Goal: Task Accomplishment & Management: Manage account settings

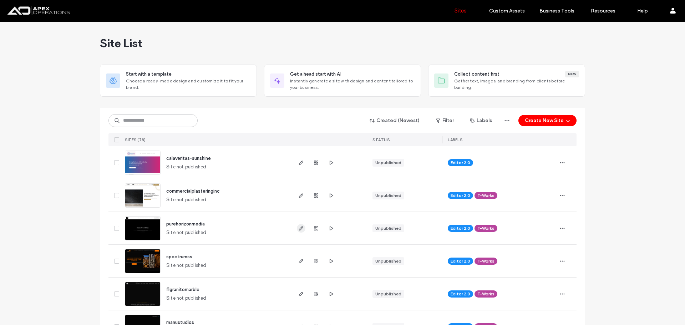
click at [301, 227] on icon "button" at bounding box center [301, 228] width 6 height 6
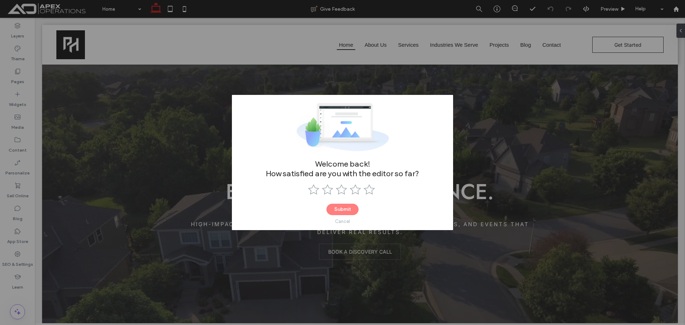
click at [343, 223] on div "Cancel" at bounding box center [342, 221] width 15 height 5
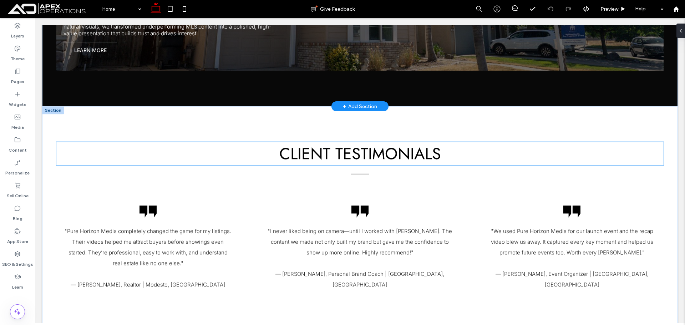
scroll to position [1498, 0]
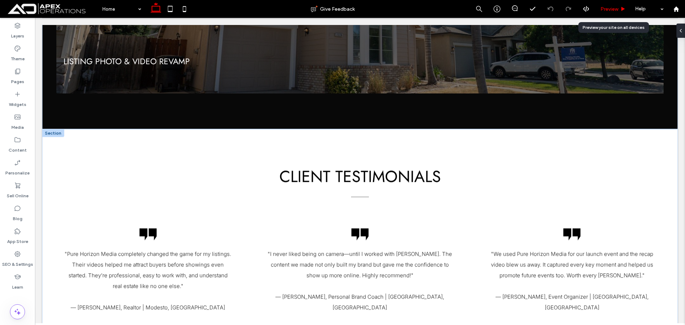
click at [612, 8] on span "Preview" at bounding box center [609, 9] width 18 height 6
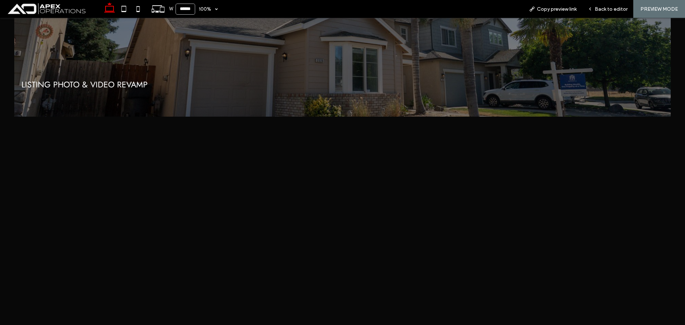
scroll to position [1248, 0]
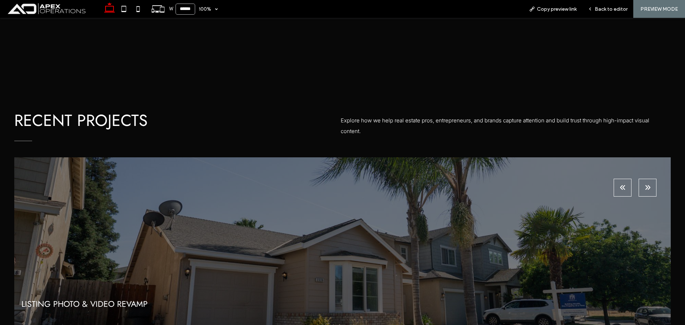
click at [645, 183] on button "next" at bounding box center [647, 188] width 18 height 18
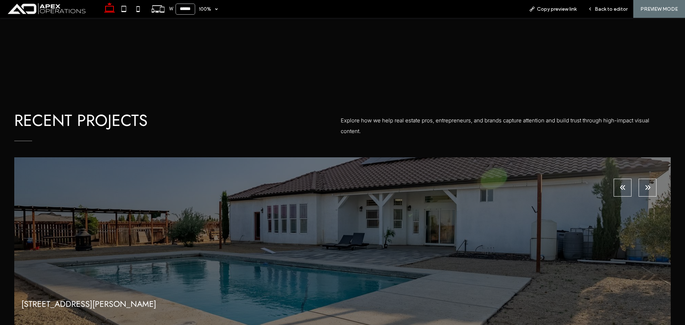
click at [645, 191] on button "next" at bounding box center [647, 188] width 18 height 18
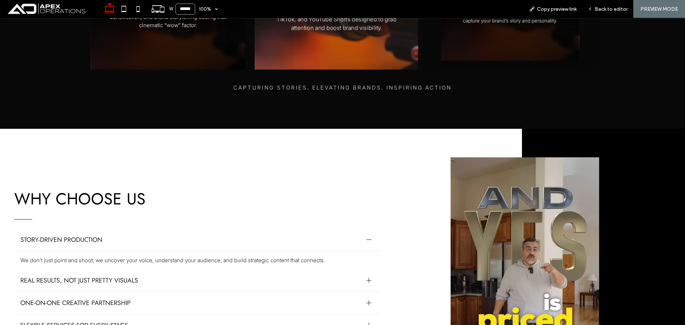
scroll to position [820, 0]
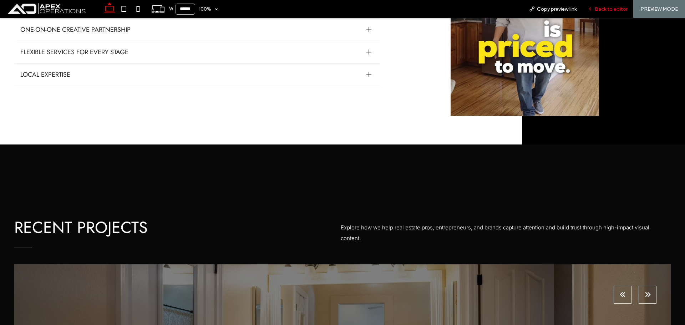
click at [609, 9] on span "Back to editor" at bounding box center [611, 9] width 33 height 6
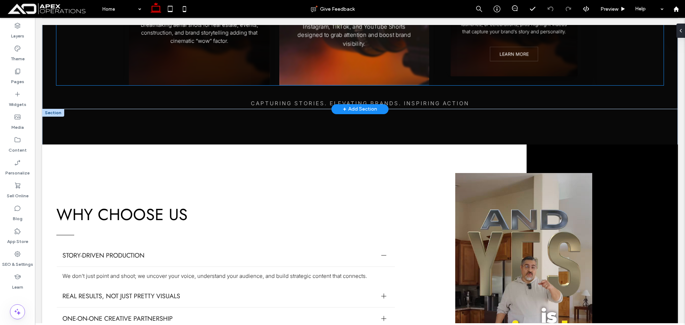
scroll to position [856, 0]
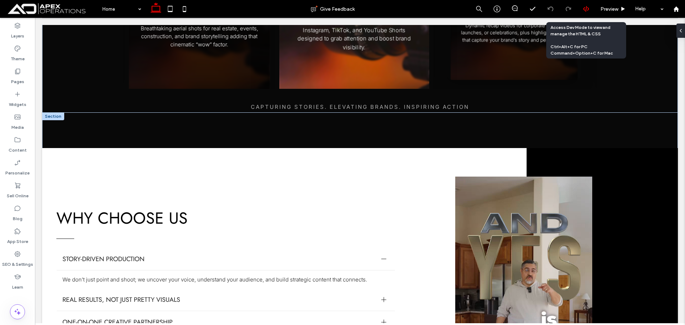
click at [588, 9] on use at bounding box center [586, 9] width 6 height 6
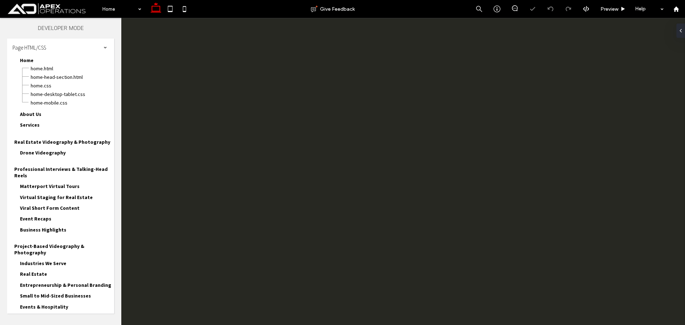
scroll to position [0, 0]
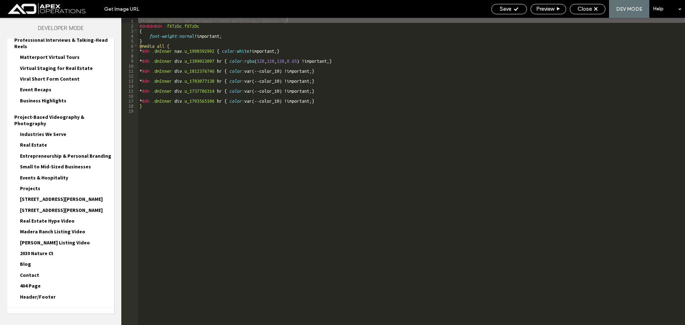
click at [41, 313] on span "Site HTML/CSS" at bounding box center [27, 316] width 30 height 7
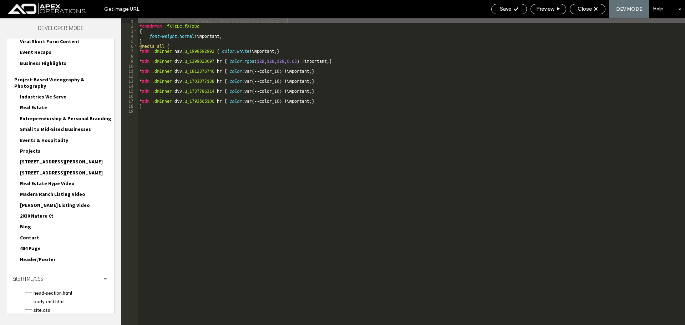
scroll to position [193, 0]
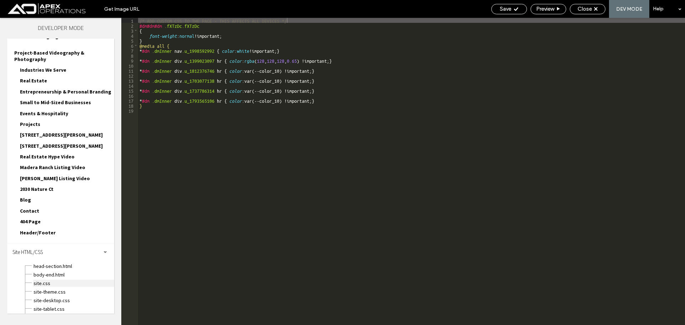
click at [41, 280] on span "site.css" at bounding box center [73, 283] width 81 height 7
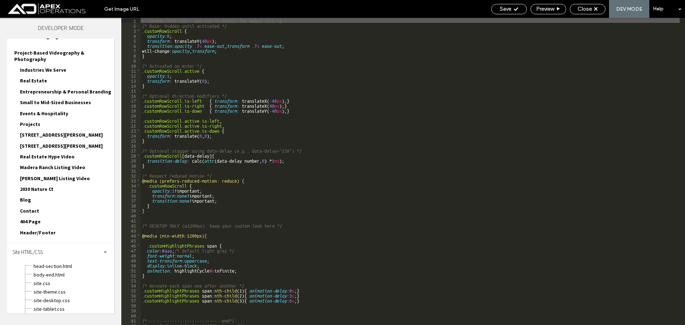
click at [167, 27] on div "/* GLOBAL SITE CSS - ADD CSS TO AFFECT THE WHOLE SITE */ /* Base: hidden until …" at bounding box center [410, 176] width 539 height 317
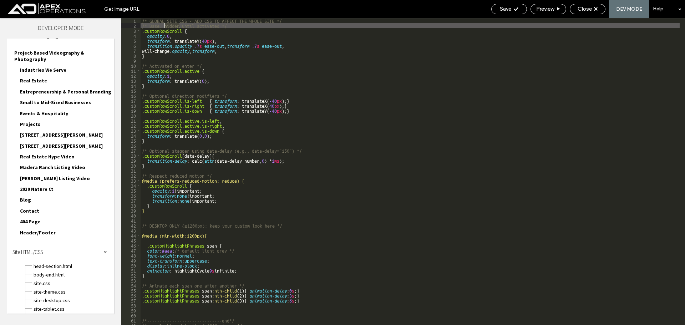
click at [167, 27] on div "/* GLOBAL SITE CSS - ADD CSS TO AFFECT THE WHOLE SITE */ /* Base: hidden until …" at bounding box center [410, 176] width 539 height 317
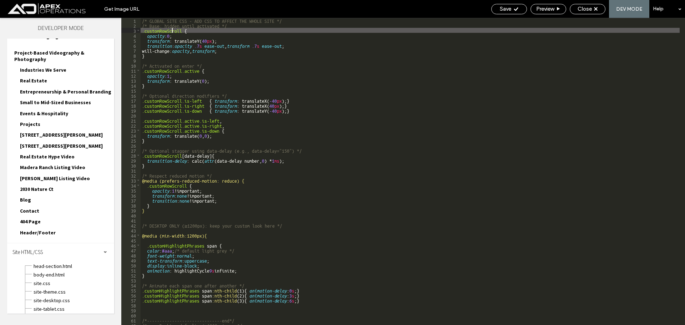
click at [171, 31] on div "/* GLOBAL SITE CSS - ADD CSS TO AFFECT THE WHOLE SITE */ /* Base: hidden until …" at bounding box center [410, 176] width 539 height 317
click at [584, 7] on span "Close" at bounding box center [584, 9] width 14 height 6
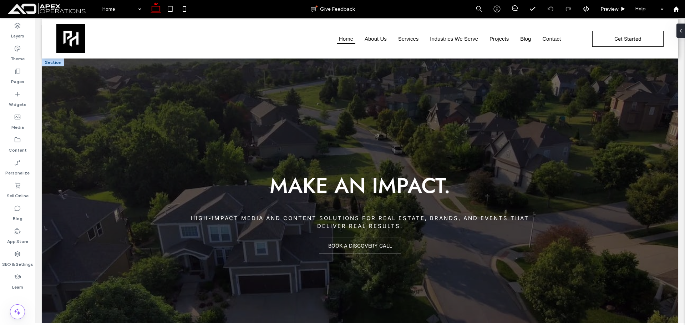
scroll to position [214, 0]
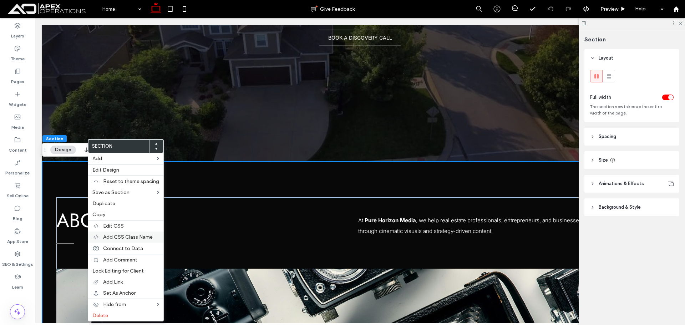
click at [134, 234] on span "Add CSS Class Name" at bounding box center [128, 237] width 50 height 6
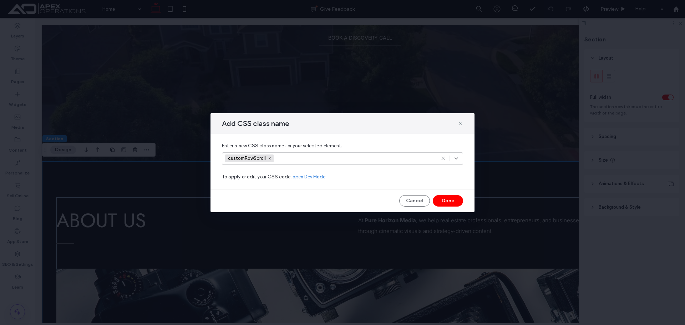
click at [387, 156] on div "customRowScroll" at bounding box center [334, 158] width 218 height 11
paste input "**********"
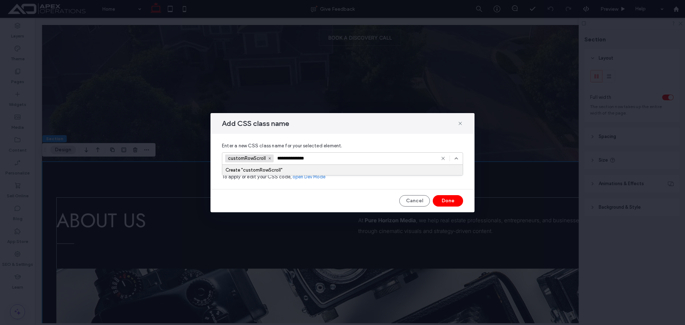
type input "**********"
click at [257, 169] on div "Create "customRowScroll"" at bounding box center [342, 169] width 234 height 5
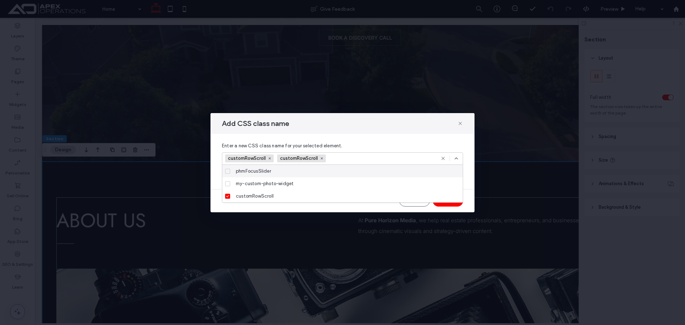
drag, startPoint x: 454, startPoint y: 159, endPoint x: 449, endPoint y: 208, distance: 48.8
click at [454, 161] on icon at bounding box center [456, 159] width 6 height 6
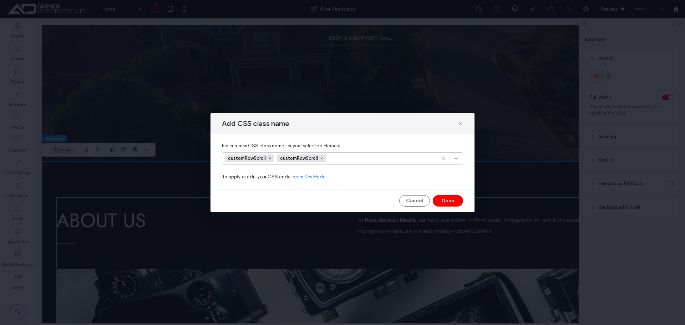
click at [321, 157] on icon at bounding box center [322, 159] width 4 height 4
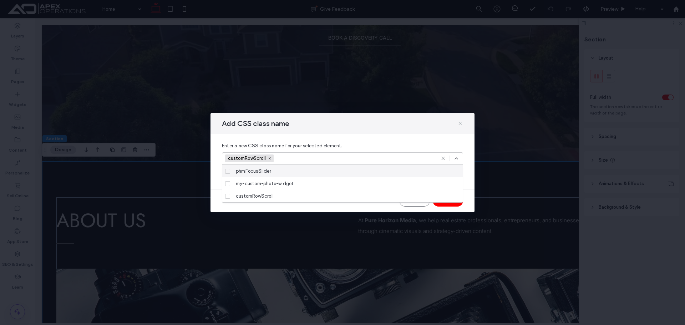
click at [458, 123] on icon at bounding box center [460, 124] width 6 height 6
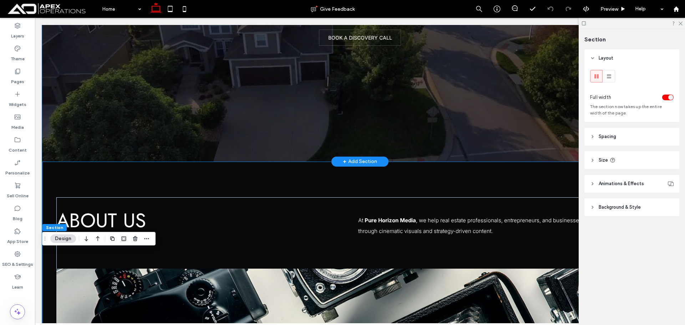
scroll to position [0, 0]
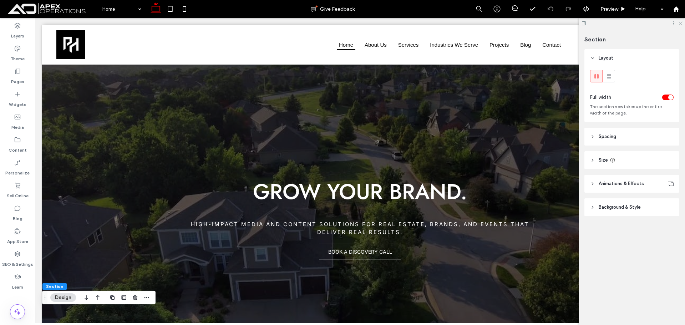
click at [681, 22] on icon at bounding box center [680, 23] width 5 height 5
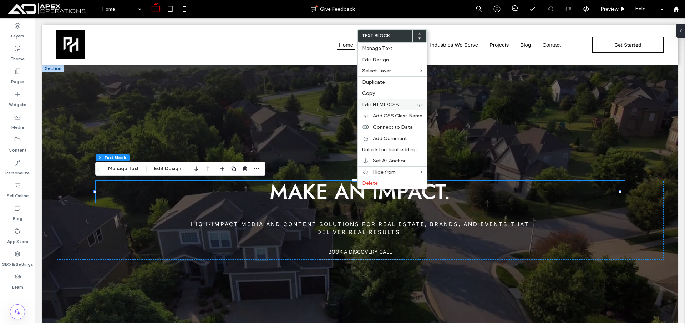
click at [392, 101] on div "Edit HTML/CSS" at bounding box center [392, 104] width 69 height 11
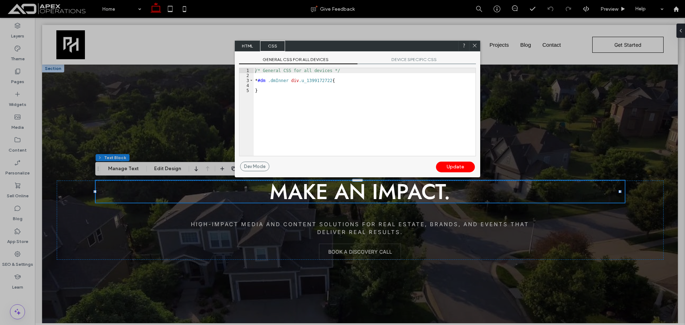
click at [248, 45] on span "HTML" at bounding box center [247, 46] width 25 height 11
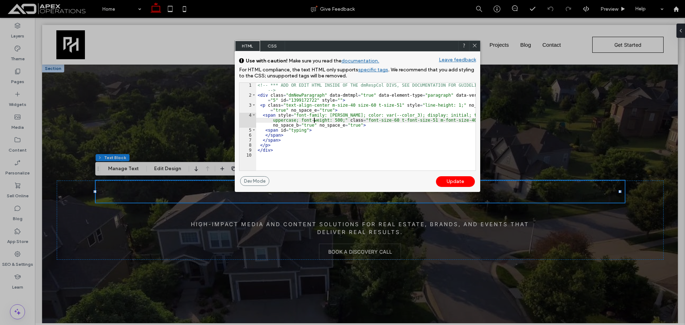
click at [313, 118] on div "<!-- *** ADD OR EDIT HTML INSIDE OF THE dmRespCol DIVS, SEE DOCUMENTATION FOR G…" at bounding box center [365, 134] width 219 height 103
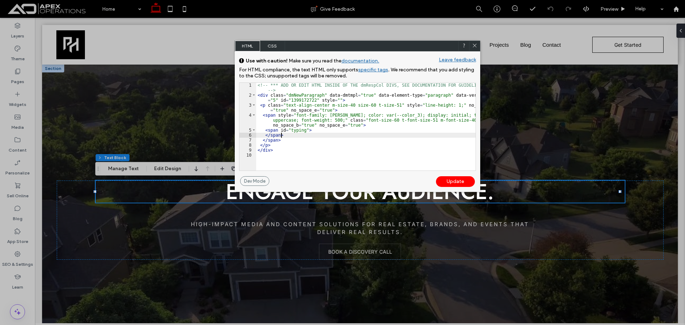
drag, startPoint x: 307, startPoint y: 135, endPoint x: 280, endPoint y: 127, distance: 28.5
click at [280, 127] on div "<!-- *** ADD OR EDIT HTML INSIDE OF THE dmRespCol DIVS, SEE DOCUMENTATION FOR G…" at bounding box center [365, 134] width 219 height 103
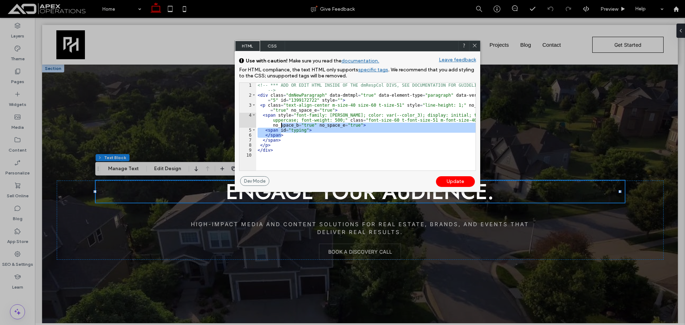
drag, startPoint x: 474, startPoint y: 47, endPoint x: 406, endPoint y: 66, distance: 71.0
click at [474, 47] on icon at bounding box center [474, 45] width 5 height 5
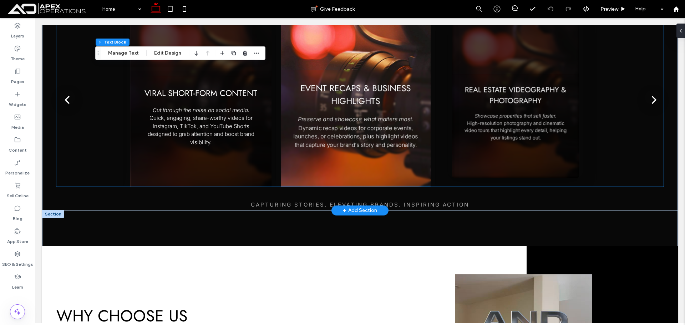
scroll to position [713, 0]
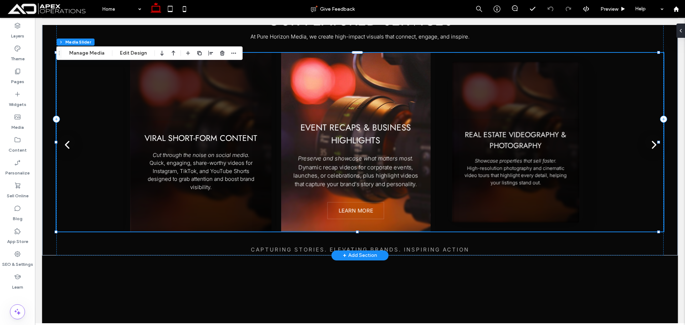
click at [419, 149] on div "Event Recaps & Business Highlights Preserve and showcase what matters most. Dyn…" at bounding box center [355, 173] width 149 height 128
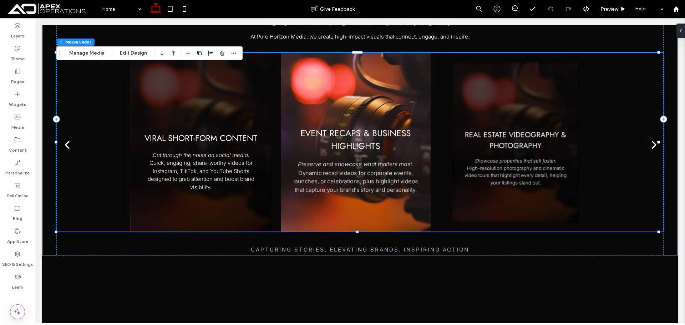
drag, startPoint x: 98, startPoint y: 58, endPoint x: 269, endPoint y: 86, distance: 173.7
click at [98, 58] on div "Section Column Media Slider Manage Media Edit Design" at bounding box center [149, 53] width 186 height 14
click at [89, 52] on button "Manage Media" at bounding box center [87, 53] width 45 height 9
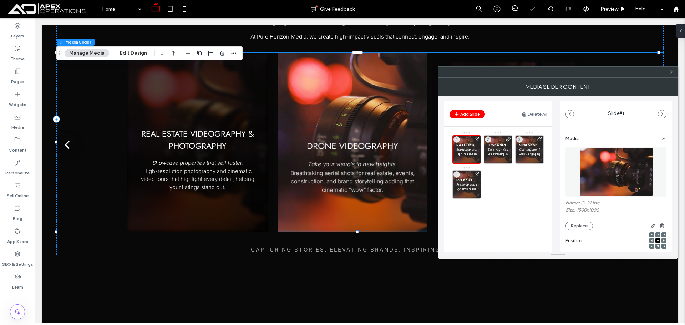
click at [675, 72] on div at bounding box center [672, 72] width 11 height 11
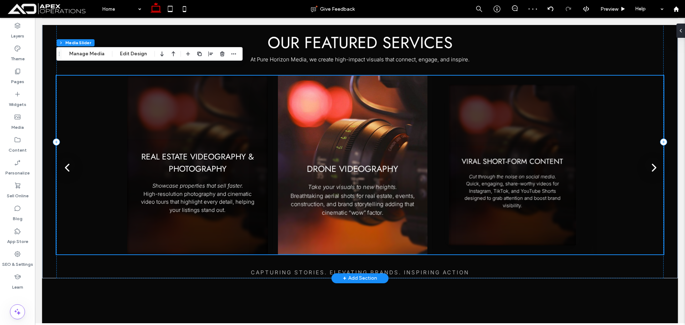
scroll to position [678, 0]
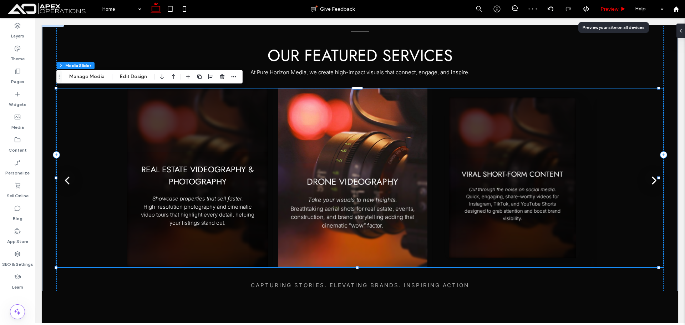
click at [609, 9] on span "Preview" at bounding box center [609, 9] width 18 height 6
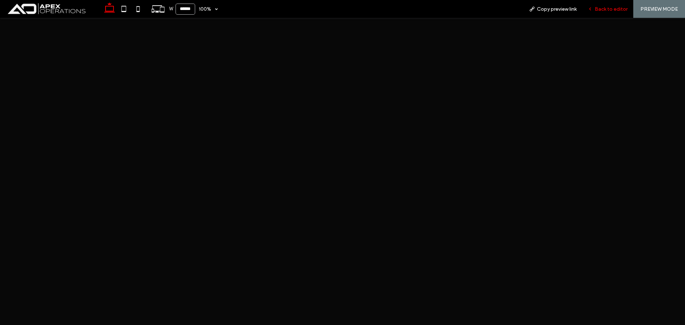
click at [609, 11] on span "Back to editor" at bounding box center [611, 9] width 33 height 6
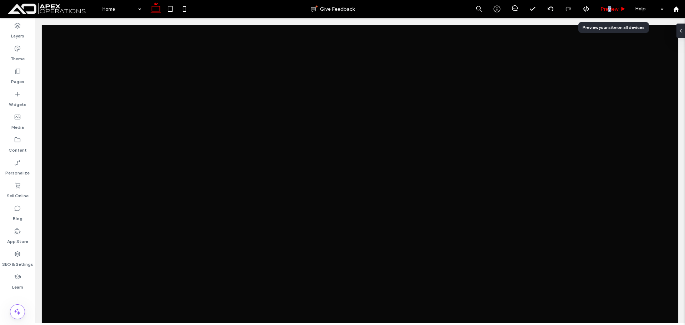
click at [609, 9] on span "Preview" at bounding box center [609, 9] width 18 height 6
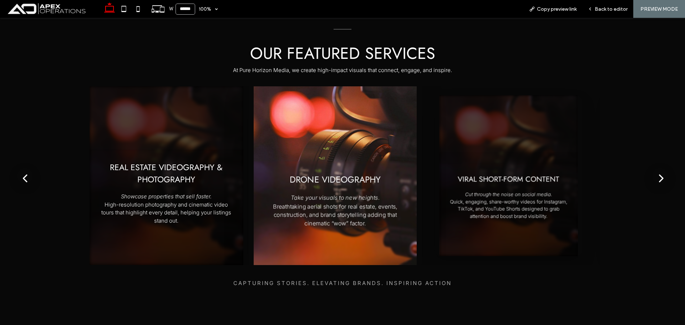
scroll to position [713, 0]
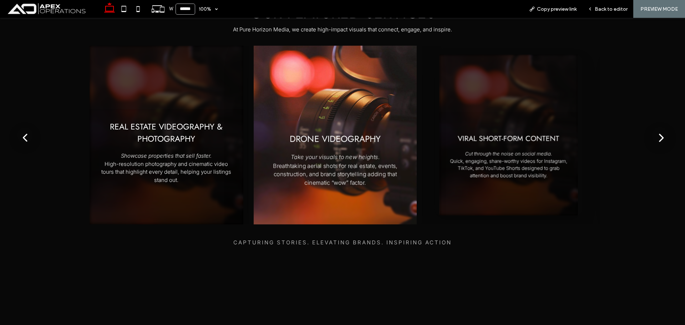
click at [658, 134] on button "next" at bounding box center [660, 135] width 16 height 16
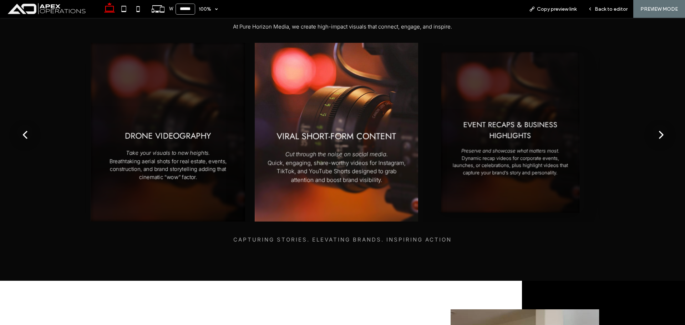
scroll to position [678, 0]
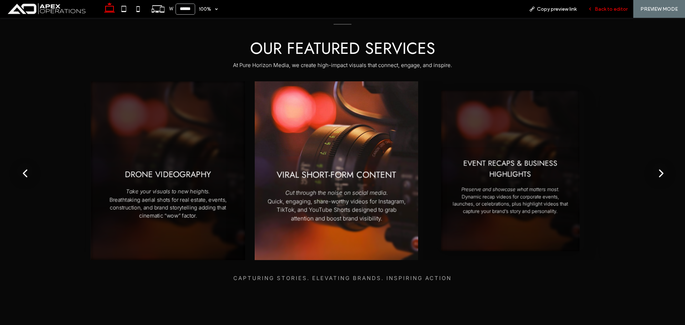
drag, startPoint x: 607, startPoint y: 12, endPoint x: 410, endPoint y: 117, distance: 223.9
click at [607, 12] on span "Back to editor" at bounding box center [611, 9] width 33 height 6
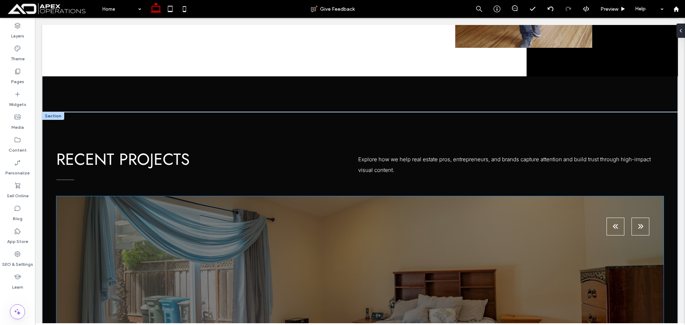
scroll to position [1213, 0]
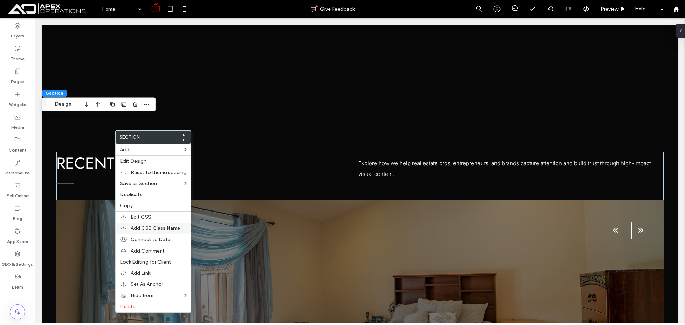
click at [163, 228] on span "Add CSS Class Name" at bounding box center [156, 228] width 50 height 6
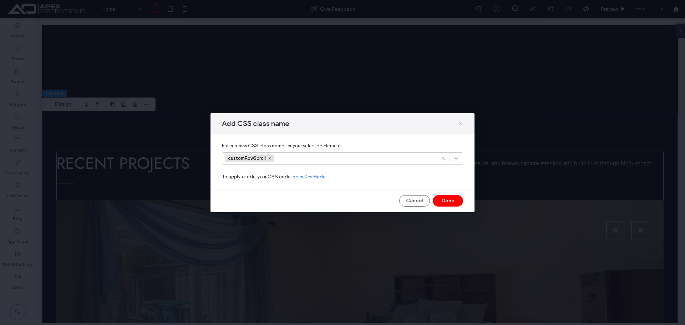
drag, startPoint x: 461, startPoint y: 122, endPoint x: 395, endPoint y: 115, distance: 66.8
click at [461, 122] on use at bounding box center [459, 123] width 3 height 3
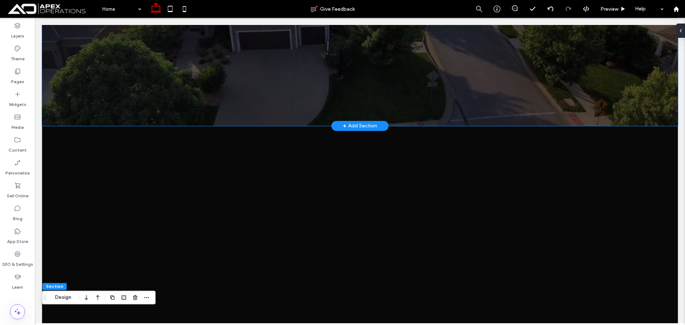
scroll to position [0, 0]
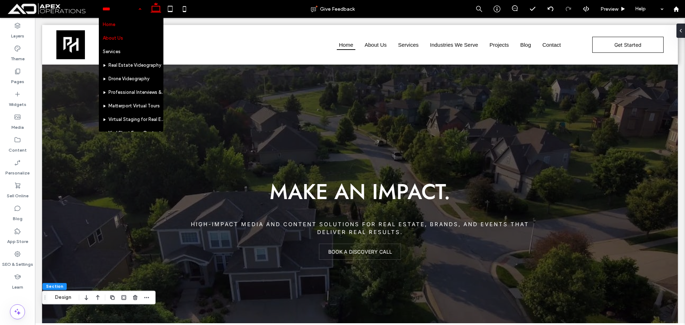
drag, startPoint x: 126, startPoint y: 11, endPoint x: 119, endPoint y: 43, distance: 32.4
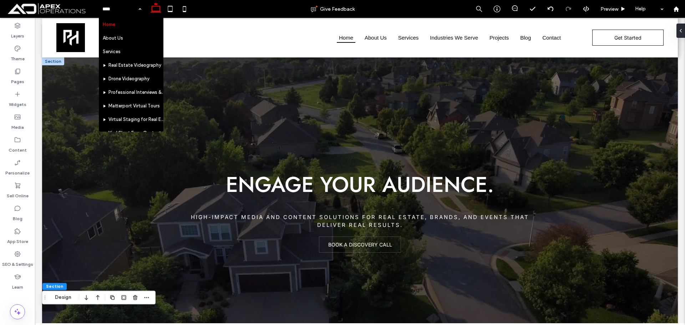
scroll to position [107, 0]
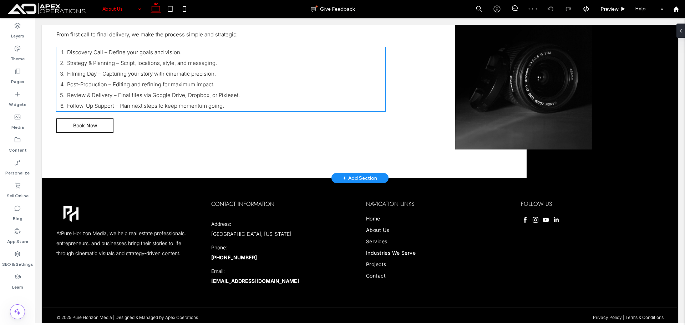
scroll to position [705, 0]
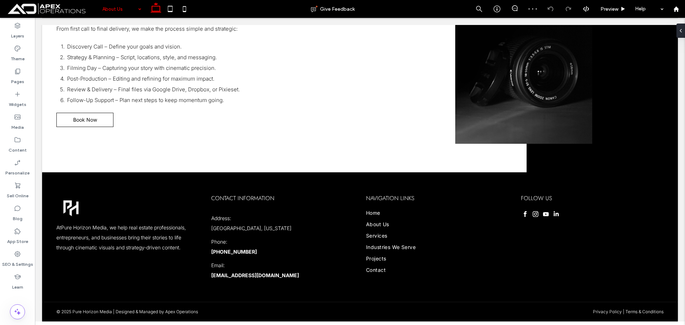
click at [113, 11] on input at bounding box center [119, 9] width 35 height 18
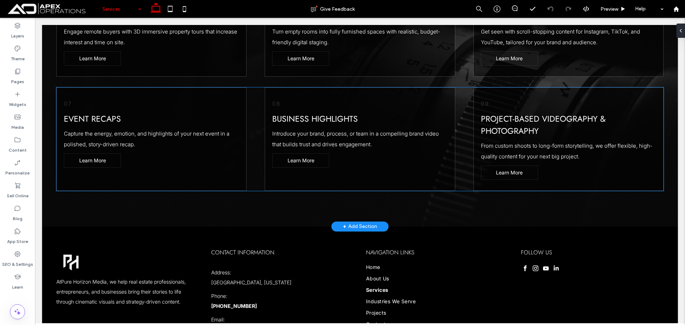
scroll to position [458, 0]
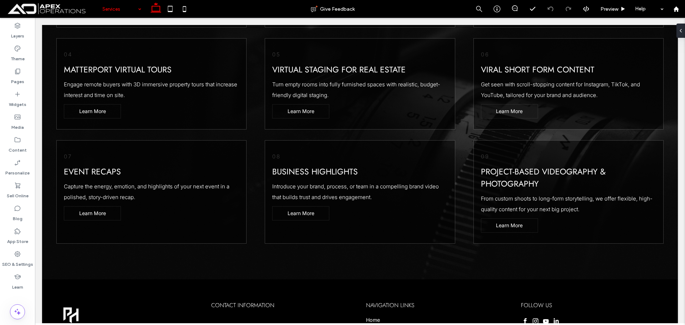
drag, startPoint x: 122, startPoint y: 7, endPoint x: 120, endPoint y: 17, distance: 9.4
click at [122, 8] on input at bounding box center [119, 9] width 35 height 18
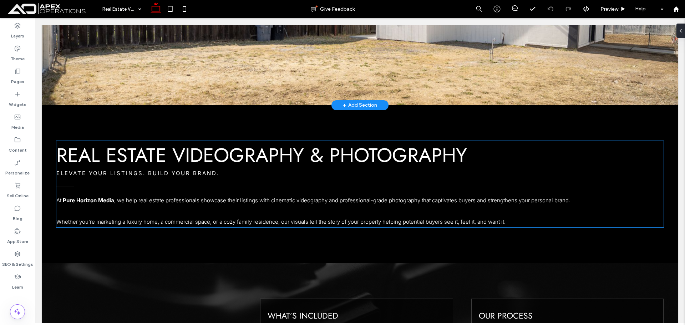
scroll to position [66, 0]
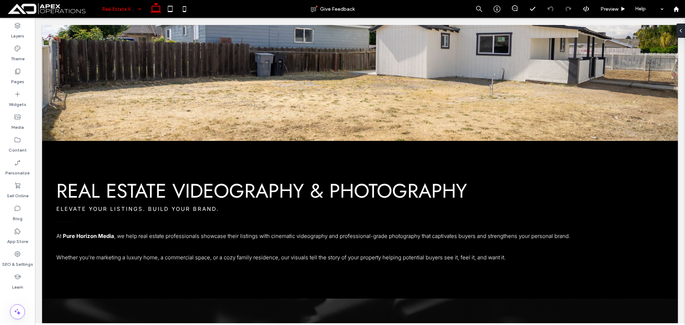
click at [129, 14] on input at bounding box center [119, 9] width 35 height 18
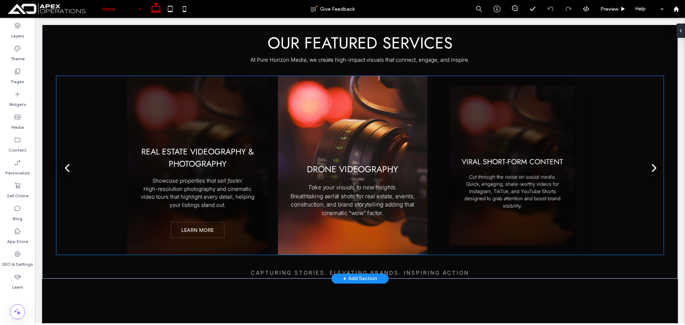
scroll to position [678, 0]
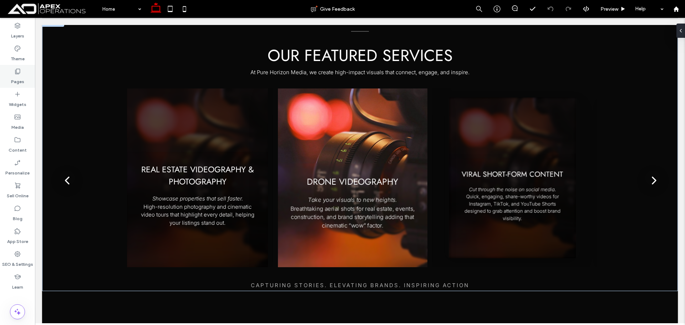
click at [23, 75] on div "Pages" at bounding box center [17, 76] width 35 height 23
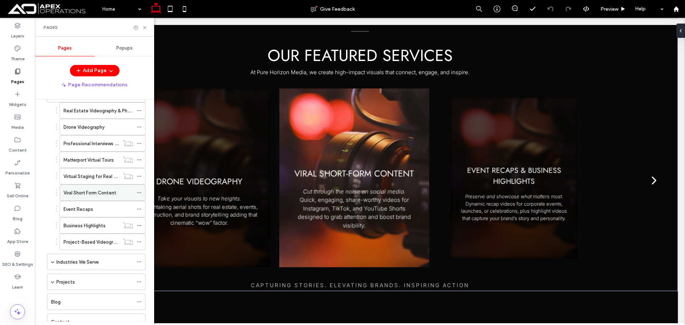
scroll to position [92, 0]
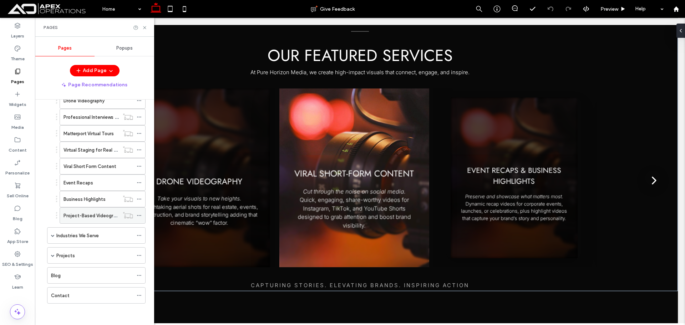
click at [140, 217] on span at bounding box center [139, 215] width 5 height 11
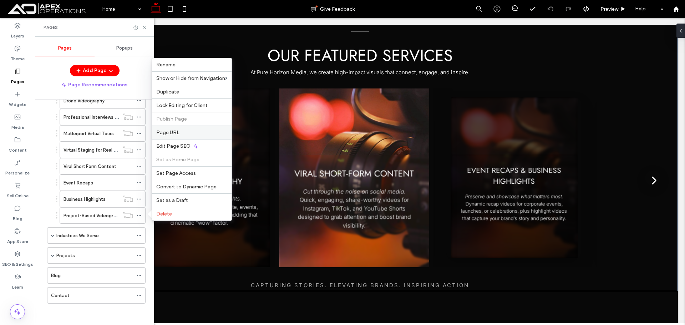
click at [177, 132] on span "Page URL" at bounding box center [167, 132] width 23 height 6
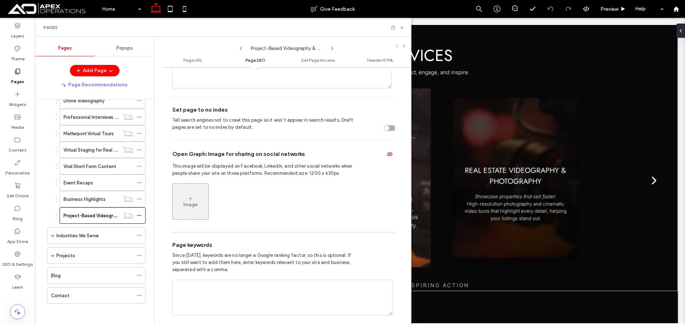
scroll to position [253, 0]
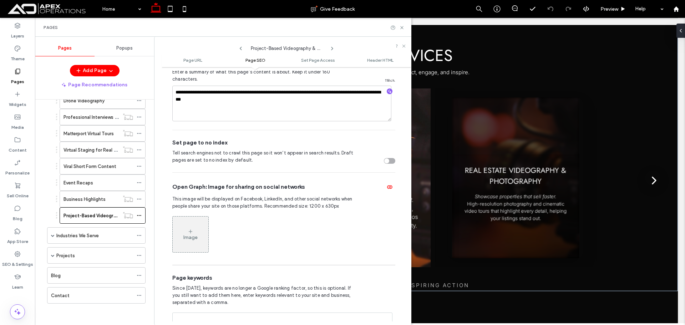
click at [384, 158] on div "toggle" at bounding box center [386, 160] width 5 height 5
drag, startPoint x: 399, startPoint y: 26, endPoint x: 366, endPoint y: 10, distance: 37.5
click at [399, 26] on icon at bounding box center [401, 27] width 5 height 5
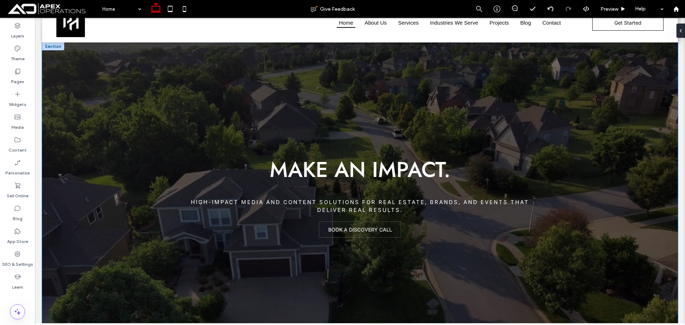
scroll to position [0, 0]
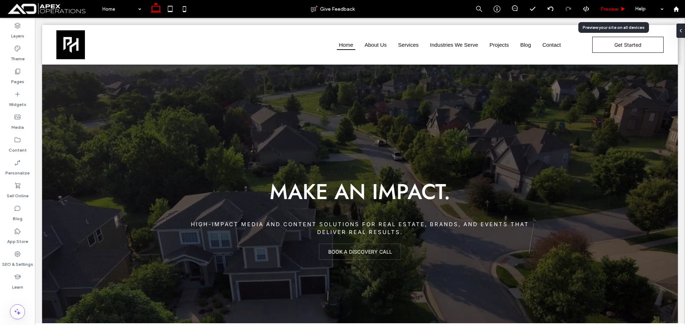
click at [612, 7] on span "Preview" at bounding box center [609, 9] width 18 height 6
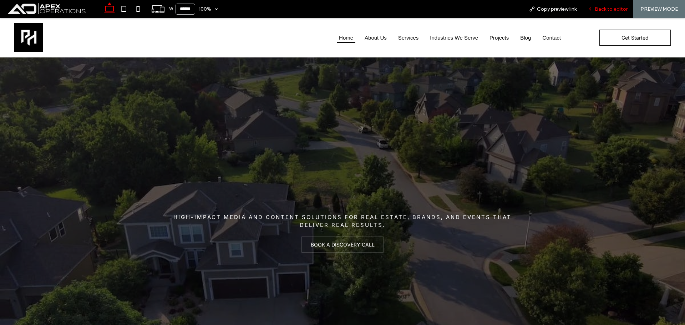
click at [616, 9] on span "Back to editor" at bounding box center [611, 9] width 33 height 6
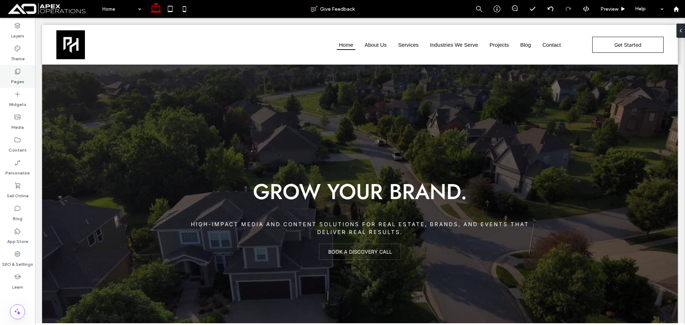
click at [20, 75] on label "Pages" at bounding box center [17, 80] width 13 height 10
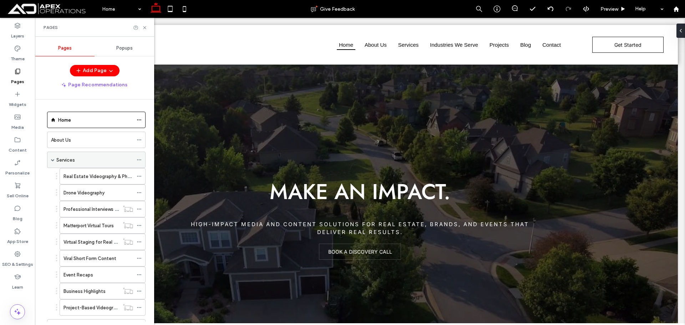
click at [70, 154] on div "Services" at bounding box center [94, 160] width 77 height 16
click at [144, 27] on use at bounding box center [144, 27] width 3 height 3
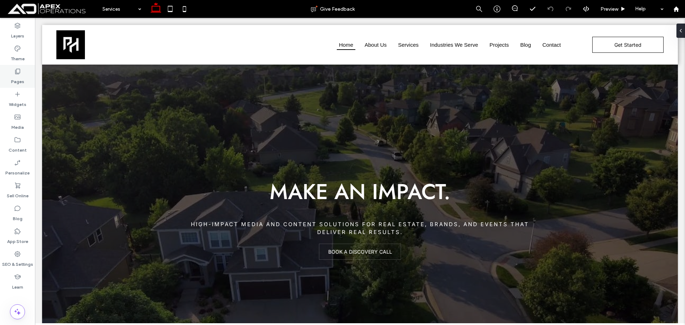
drag, startPoint x: 6, startPoint y: 79, endPoint x: 9, endPoint y: 76, distance: 4.3
click at [6, 78] on div "Pages" at bounding box center [17, 76] width 35 height 23
click at [128, 7] on input at bounding box center [119, 9] width 35 height 18
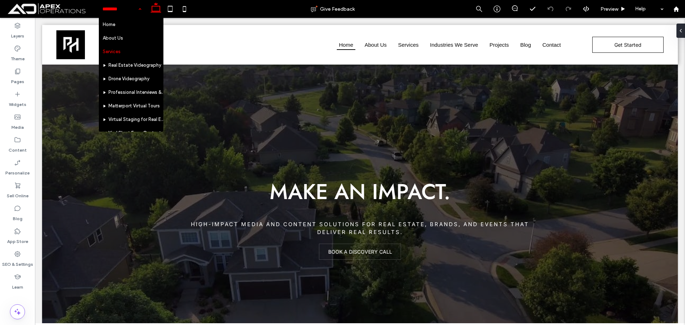
click at [118, 14] on input at bounding box center [119, 9] width 35 height 18
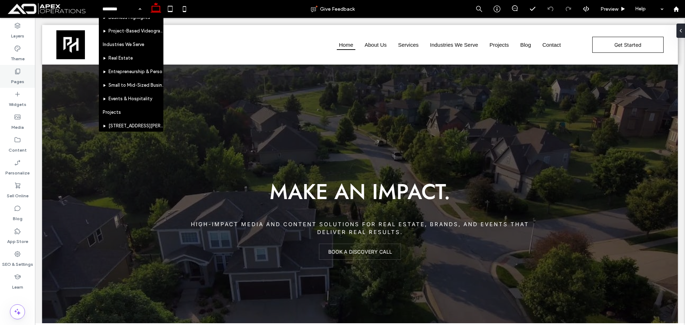
click at [16, 72] on icon at bounding box center [17, 71] width 7 height 7
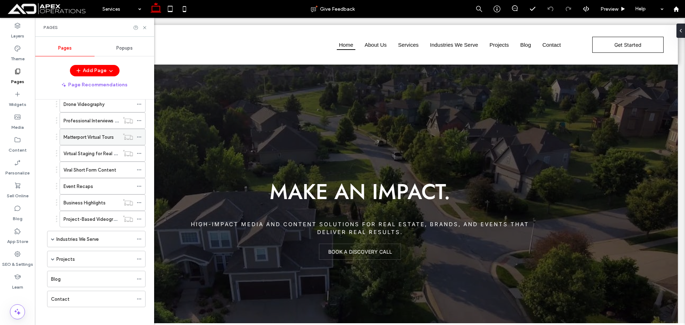
scroll to position [92, 0]
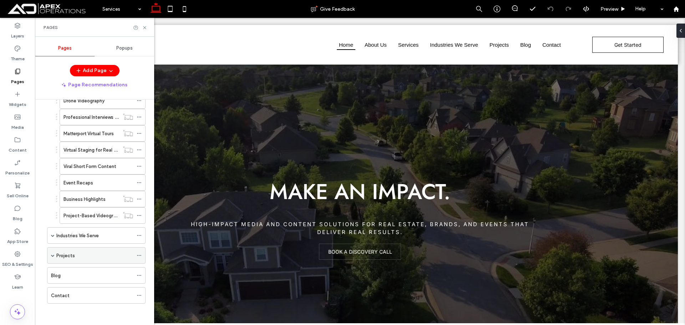
click at [87, 250] on div "Projects" at bounding box center [94, 256] width 77 height 16
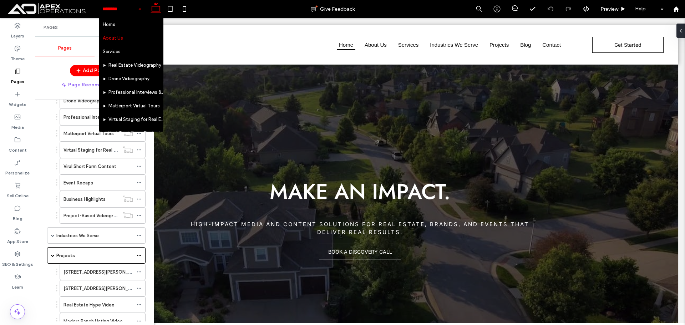
drag, startPoint x: 129, startPoint y: 13, endPoint x: 116, endPoint y: 34, distance: 24.2
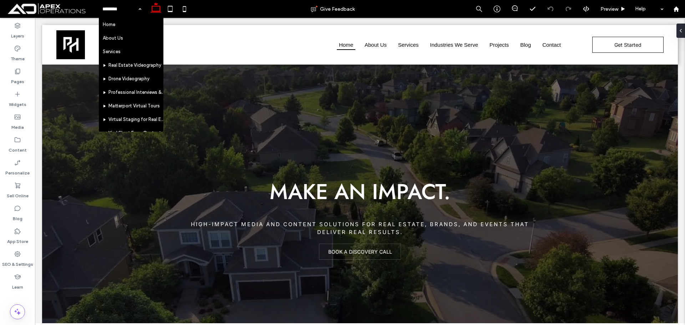
drag, startPoint x: 117, startPoint y: 24, endPoint x: 129, endPoint y: 29, distance: 13.6
click at [111, 6] on input at bounding box center [119, 9] width 35 height 18
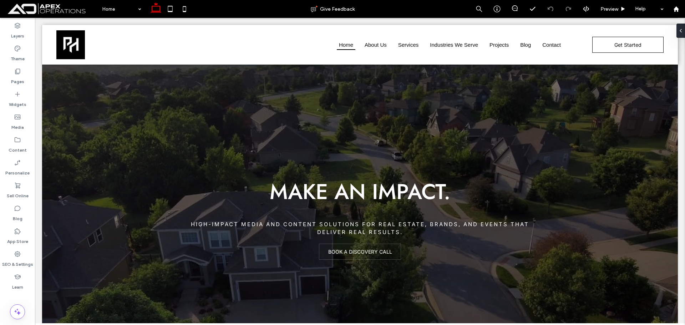
click at [155, 6] on icon at bounding box center [156, 9] width 14 height 14
click at [613, 7] on span "Preview" at bounding box center [609, 9] width 18 height 6
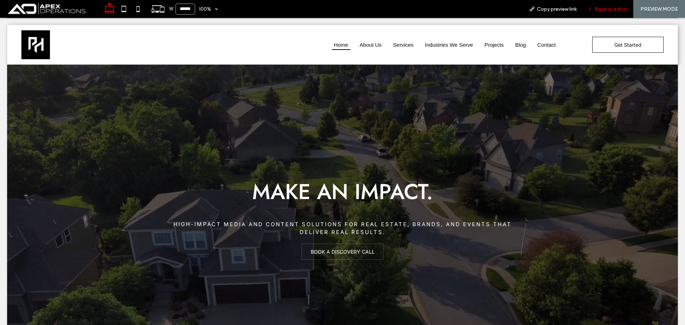
click at [599, 10] on span "Back to editor" at bounding box center [611, 9] width 33 height 6
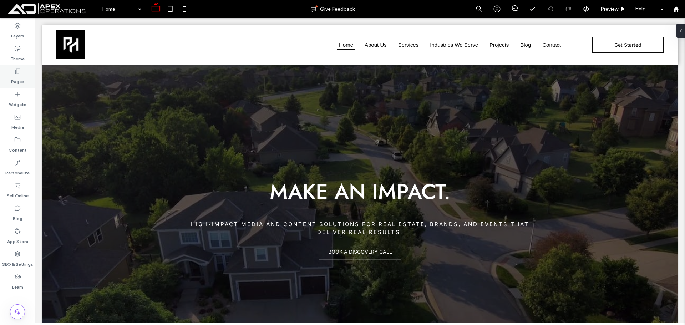
click at [14, 71] on icon at bounding box center [17, 71] width 7 height 7
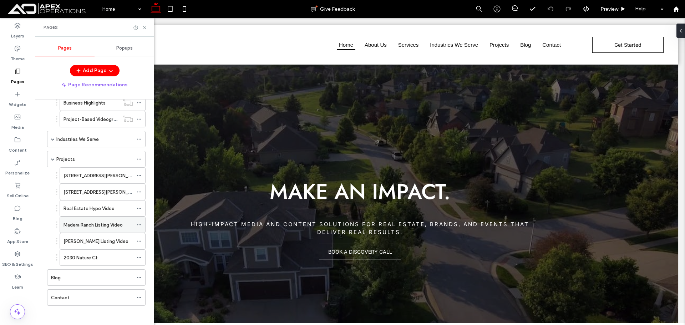
scroll to position [190, 0]
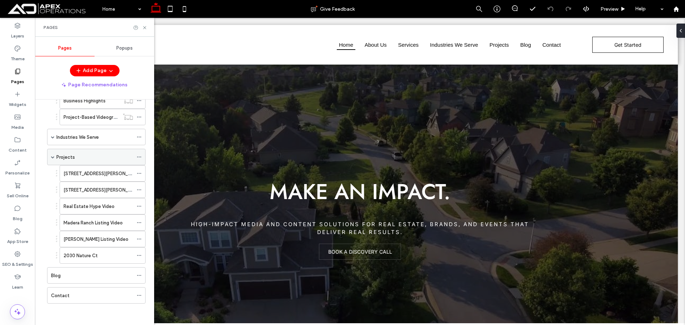
click at [74, 158] on div "Projects" at bounding box center [94, 156] width 77 height 7
click at [145, 26] on icon at bounding box center [144, 27] width 5 height 5
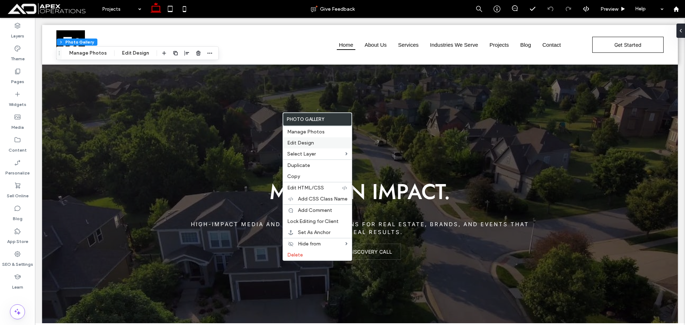
click at [307, 141] on span "Edit Design" at bounding box center [300, 143] width 27 height 6
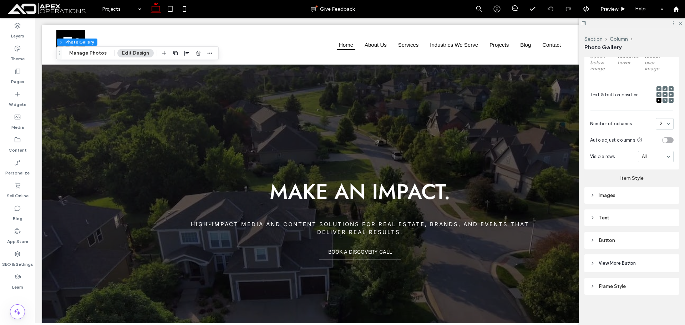
click at [623, 195] on div "Images" at bounding box center [631, 195] width 83 height 6
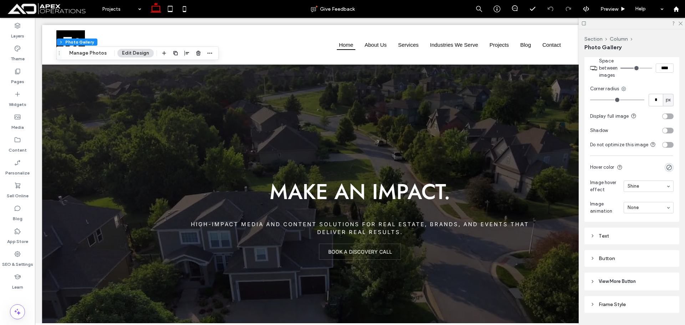
scroll to position [455, 0]
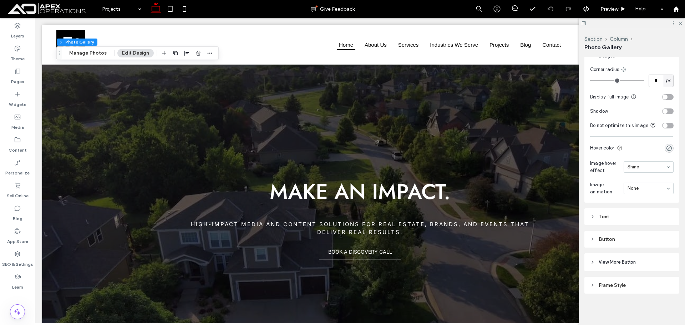
click at [639, 218] on div "Text" at bounding box center [631, 217] width 83 height 6
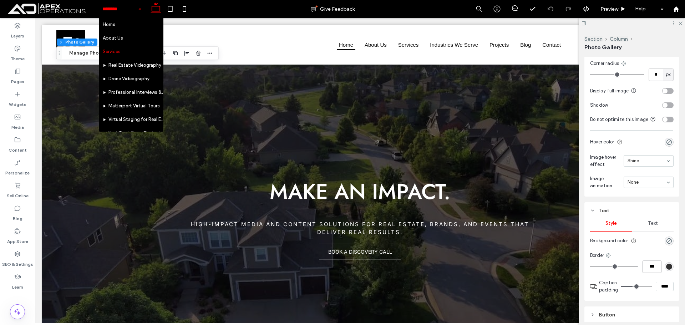
drag, startPoint x: 128, startPoint y: 8, endPoint x: 124, endPoint y: 57, distance: 49.7
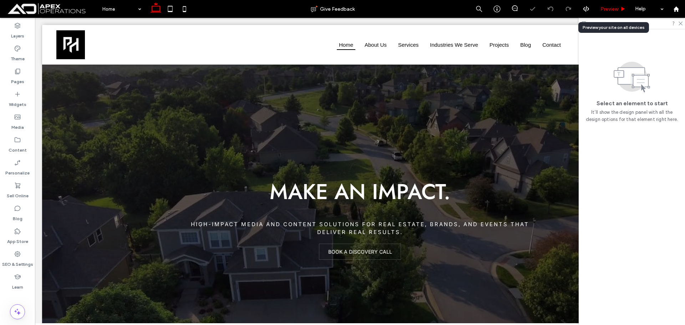
click at [614, 11] on span "Preview" at bounding box center [609, 9] width 18 height 6
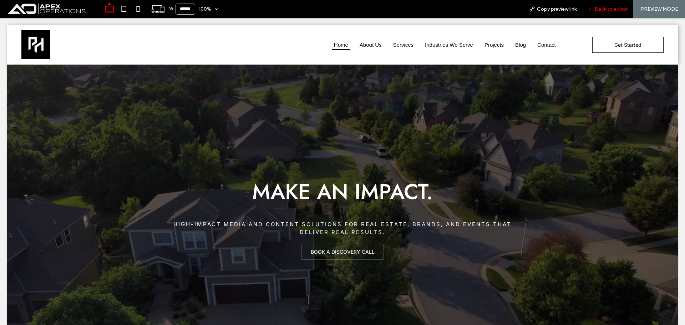
click at [609, 7] on span "Back to editor" at bounding box center [611, 9] width 33 height 6
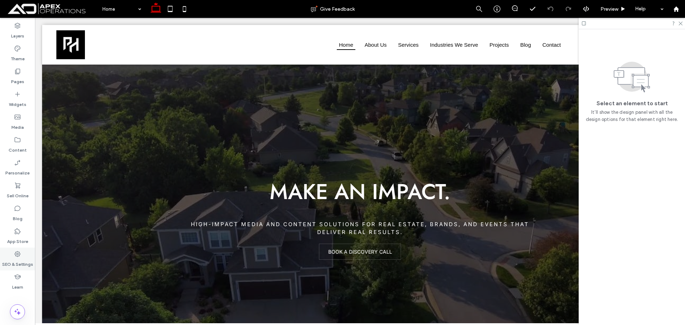
click at [18, 258] on label "SEO & Settings" at bounding box center [17, 263] width 31 height 10
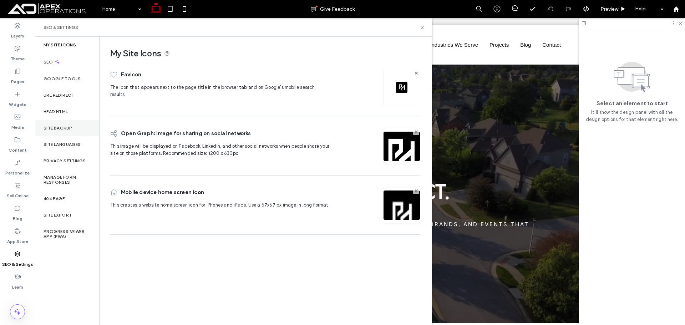
click at [58, 130] on label "Site Backup" at bounding box center [58, 128] width 29 height 5
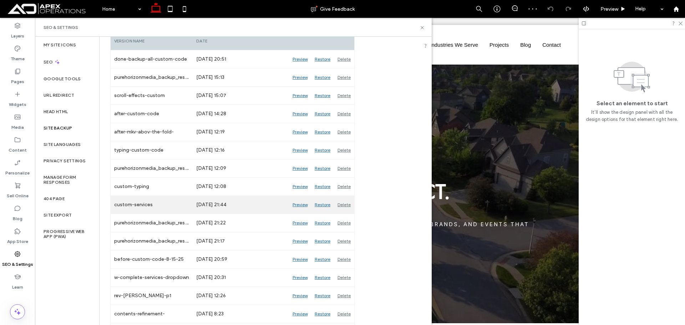
scroll to position [143, 0]
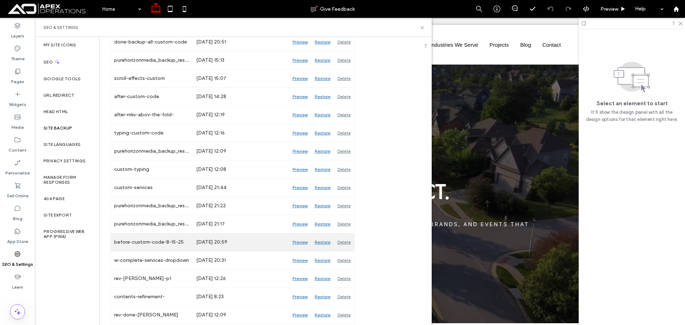
click at [302, 242] on div "Preview" at bounding box center [300, 242] width 22 height 18
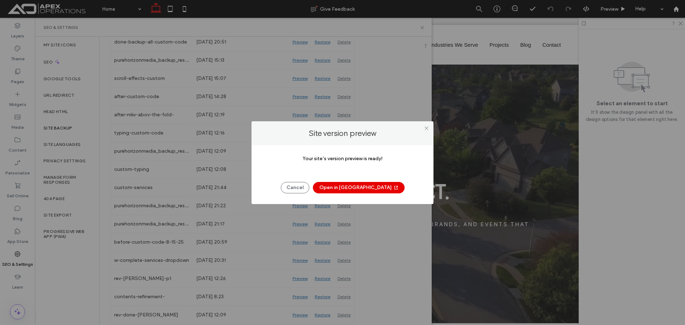
click at [365, 189] on button "Open in New Tab" at bounding box center [359, 187] width 92 height 11
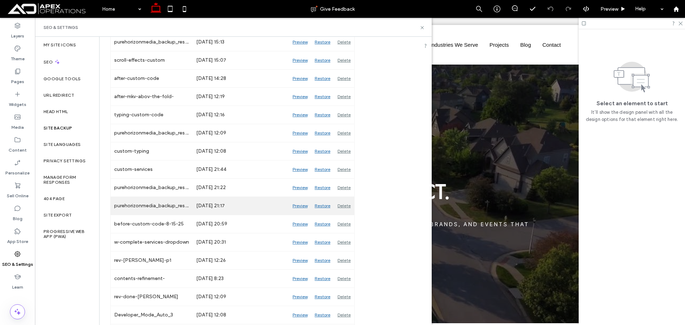
scroll to position [178, 0]
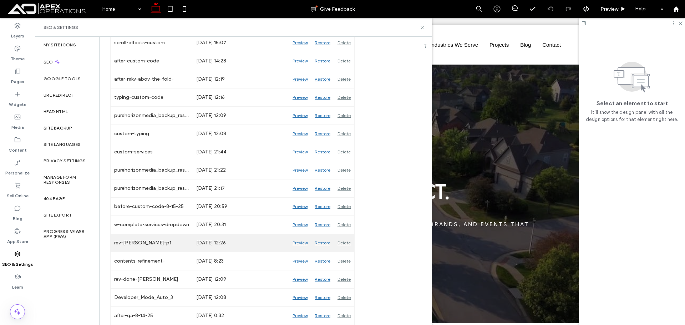
click at [301, 241] on div "Preview" at bounding box center [300, 243] width 22 height 18
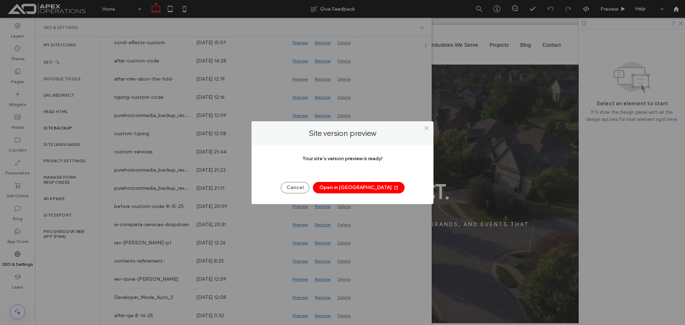
click at [365, 187] on button "Open in New Tab" at bounding box center [359, 187] width 92 height 11
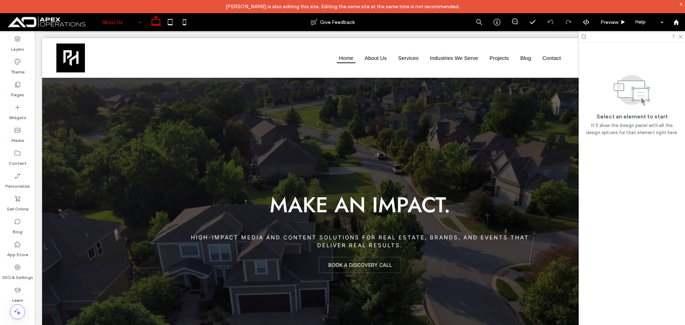
click at [127, 21] on input at bounding box center [119, 22] width 35 height 18
drag, startPoint x: 681, startPoint y: 36, endPoint x: 676, endPoint y: 37, distance: 5.8
click at [680, 36] on icon at bounding box center [680, 36] width 5 height 5
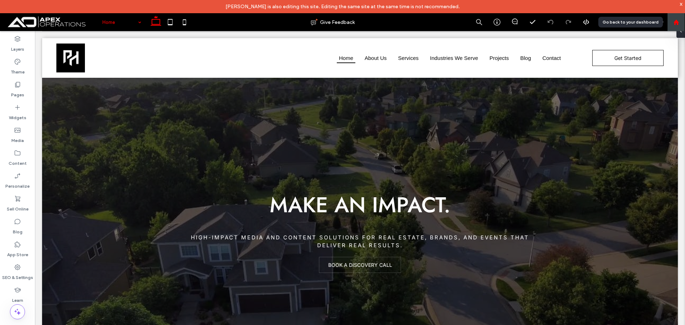
click at [677, 23] on use at bounding box center [675, 21] width 5 height 5
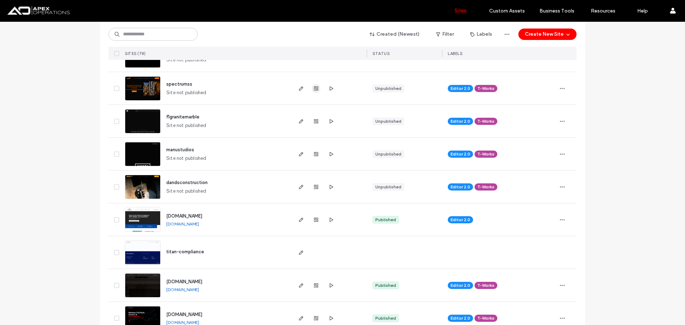
scroll to position [178, 0]
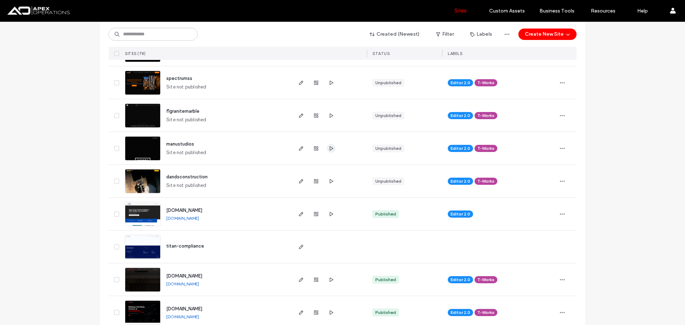
click at [330, 148] on icon "button" at bounding box center [331, 149] width 6 height 6
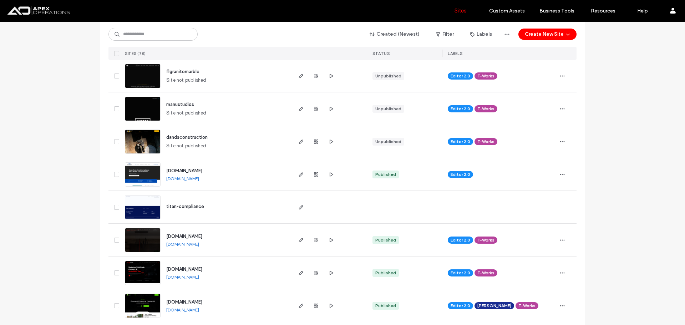
scroll to position [321, 0]
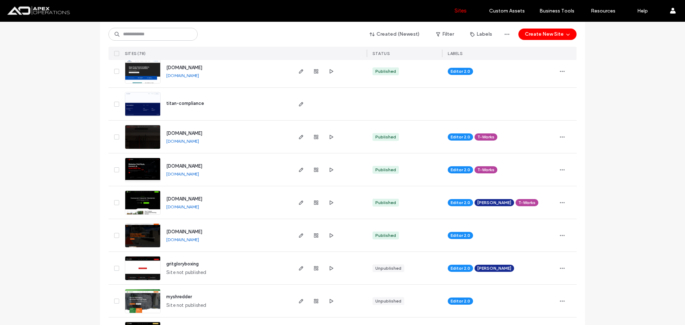
click at [199, 142] on link "www.coastlightingpro.com" at bounding box center [182, 140] width 33 height 5
